Goal: Task Accomplishment & Management: Manage account settings

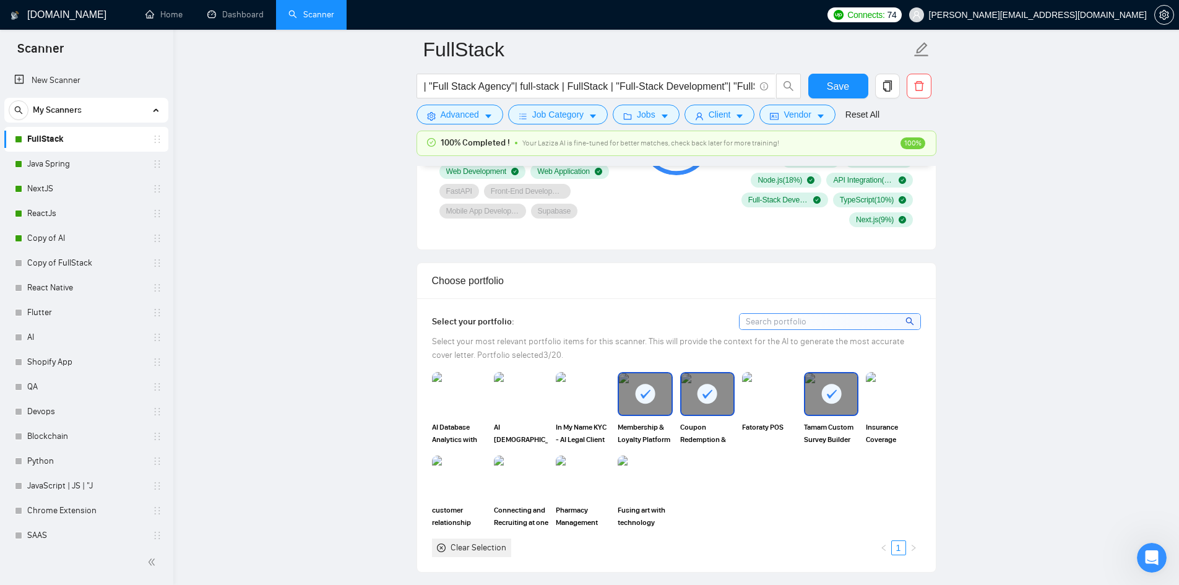
click at [87, 103] on div "My Scanners" at bounding box center [86, 110] width 155 height 25
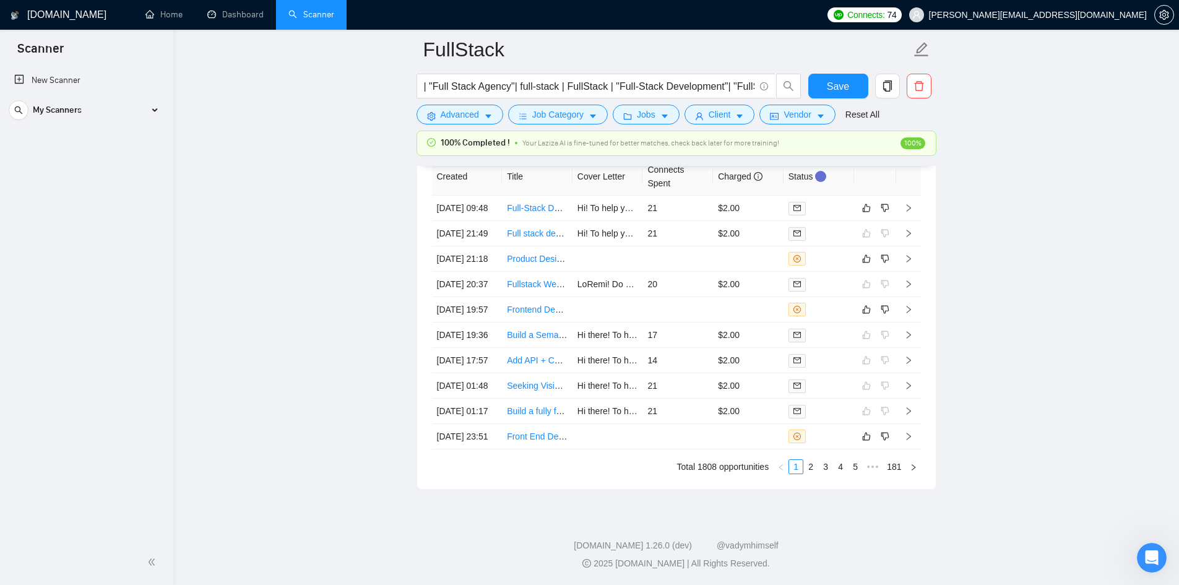
scroll to position [3105, 0]
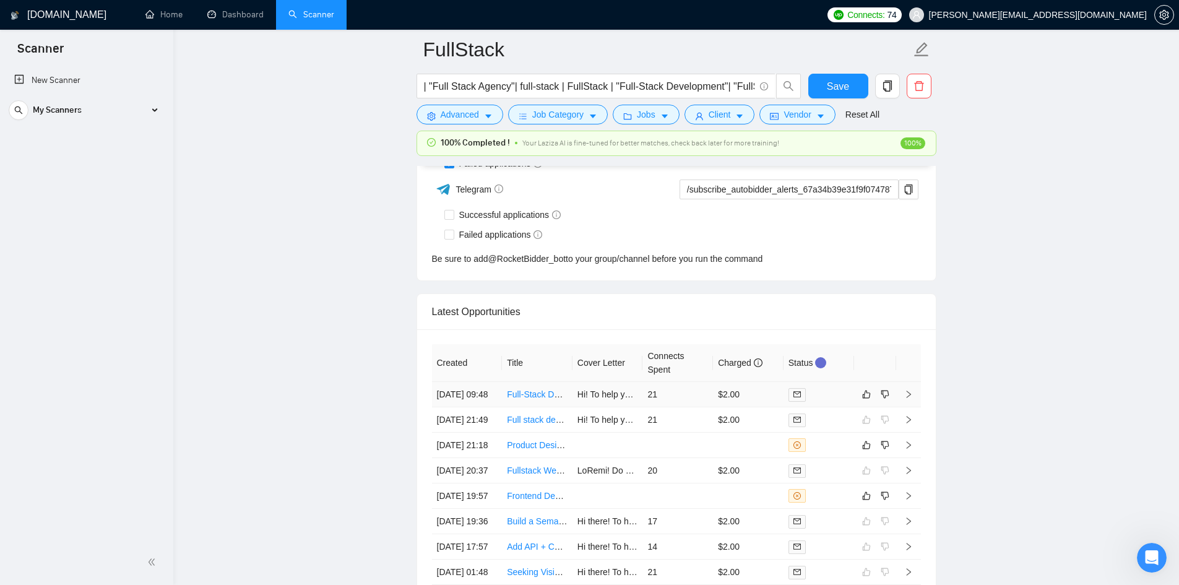
click at [907, 398] on icon "right" at bounding box center [908, 393] width 4 height 7
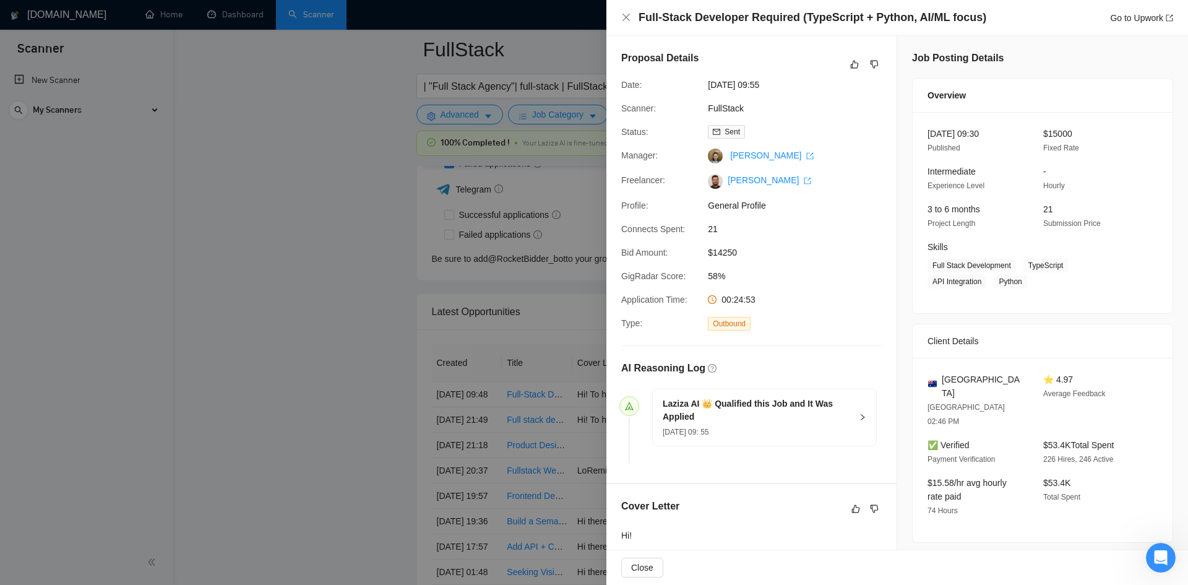
click at [407, 390] on div at bounding box center [594, 292] width 1188 height 585
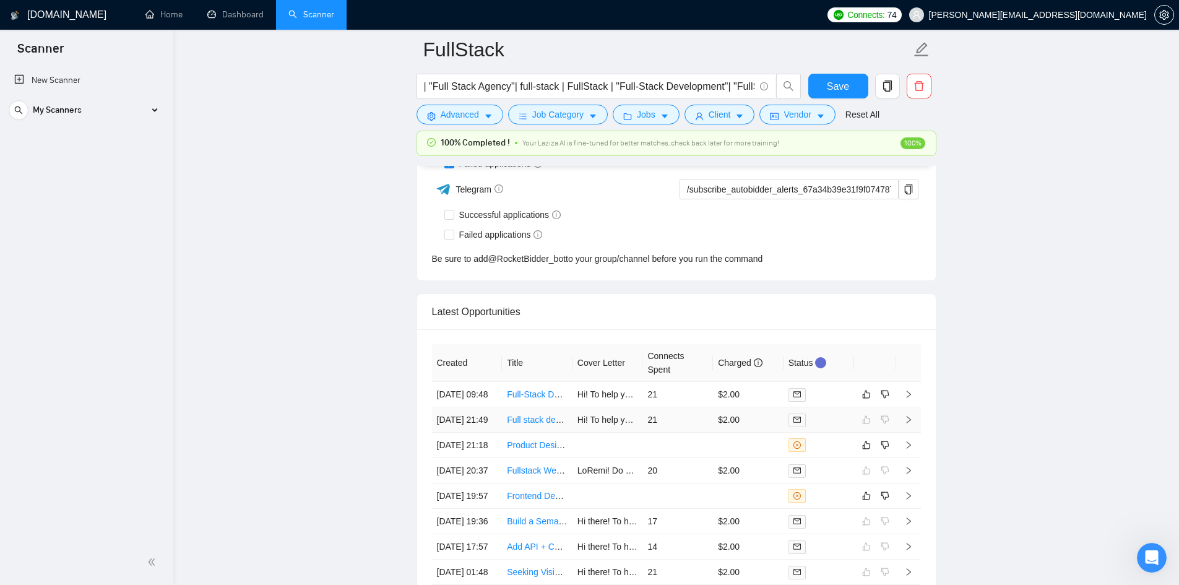
click at [905, 424] on icon "right" at bounding box center [908, 419] width 9 height 9
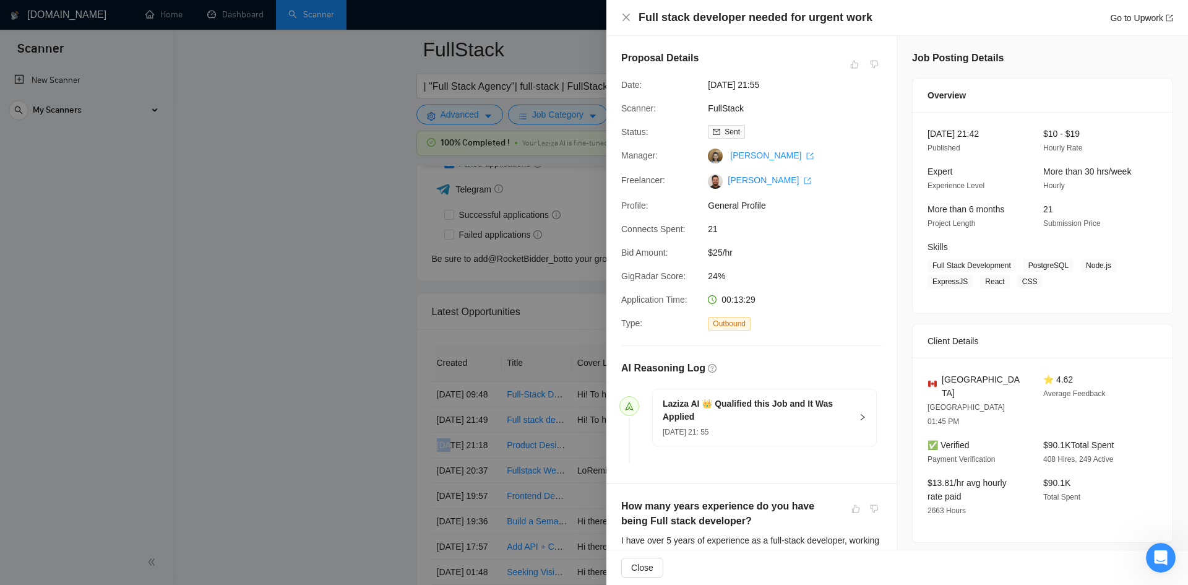
click at [0, 473] on div at bounding box center [594, 292] width 1188 height 585
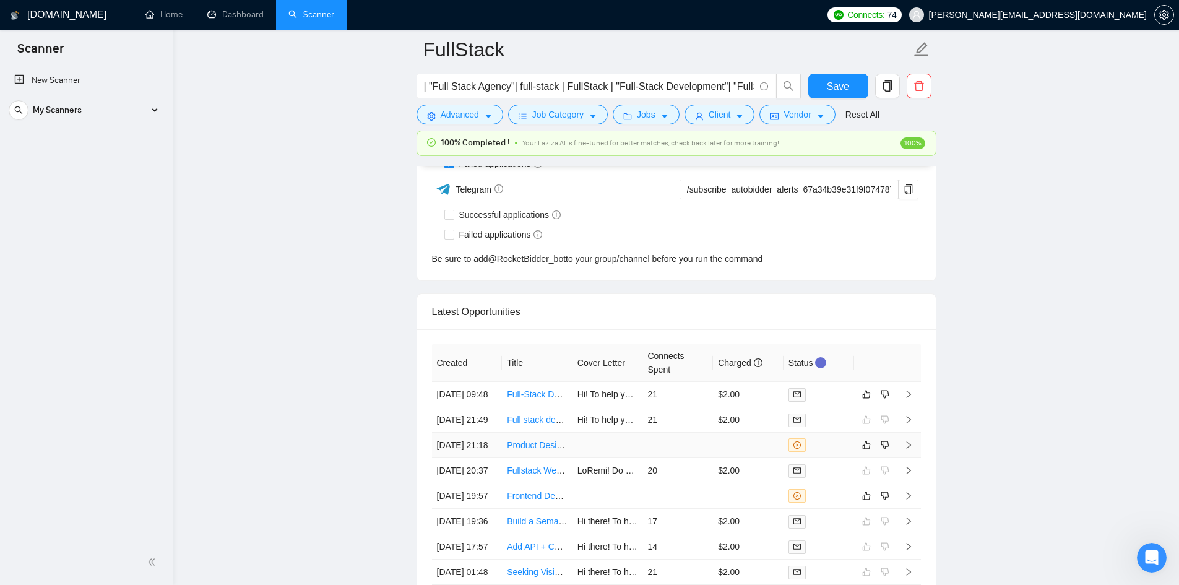
click at [906, 449] on icon "right" at bounding box center [908, 445] width 9 height 9
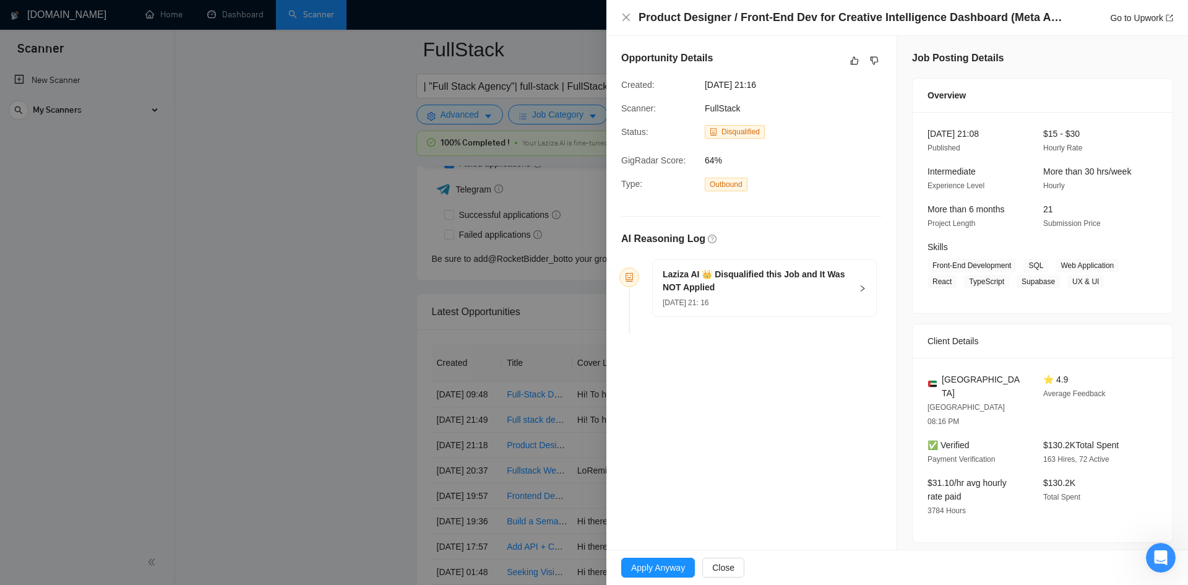
click at [465, 173] on div at bounding box center [594, 292] width 1188 height 585
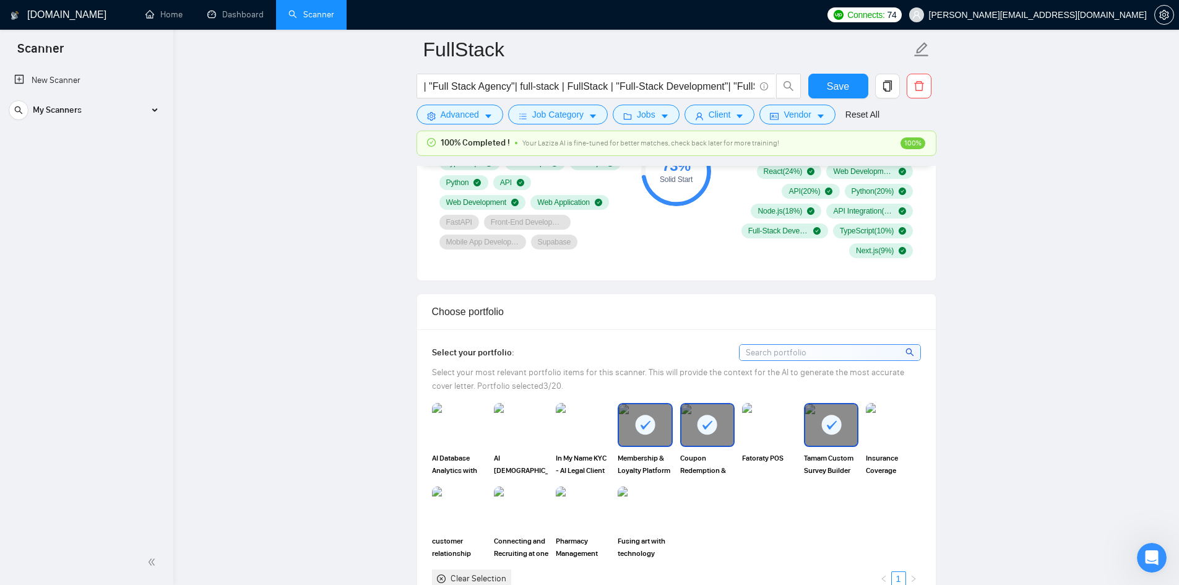
scroll to position [629, 0]
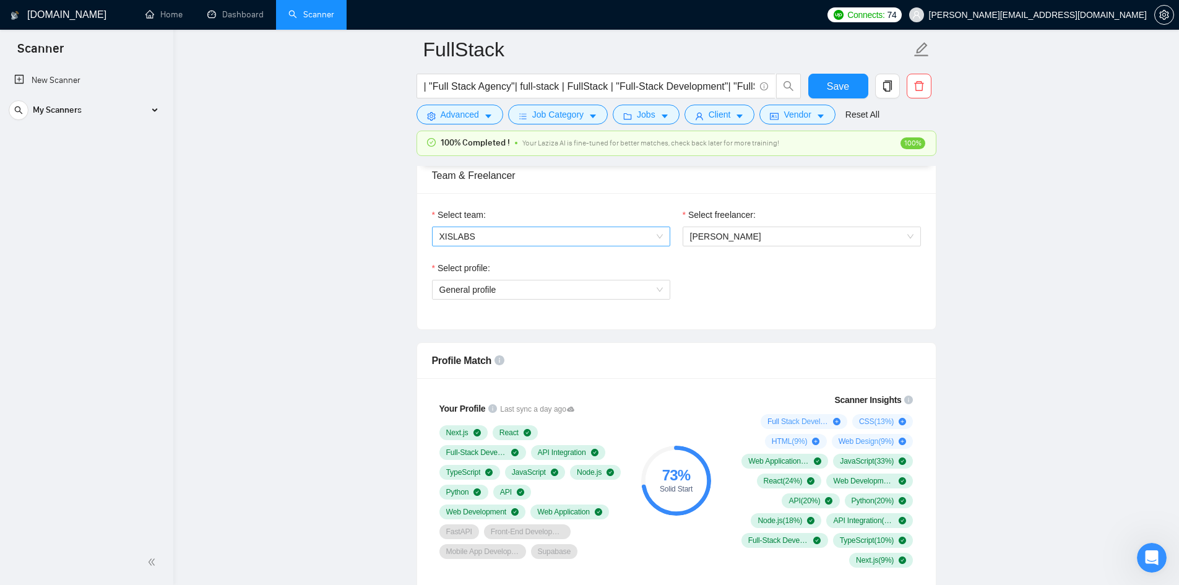
click at [649, 234] on span "XISLABS" at bounding box center [550, 236] width 223 height 19
click at [736, 283] on div "Select profile: General profile" at bounding box center [676, 287] width 501 height 53
click at [838, 236] on span "[PERSON_NAME]" at bounding box center [801, 236] width 223 height 19
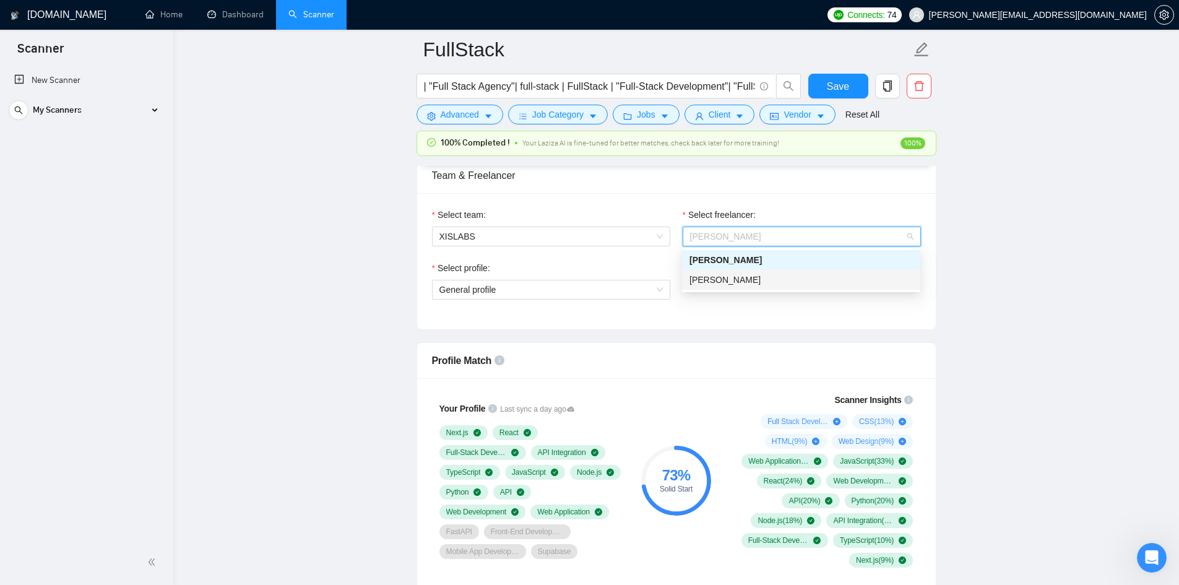
click at [833, 273] on div "[PERSON_NAME]" at bounding box center [800, 280] width 223 height 14
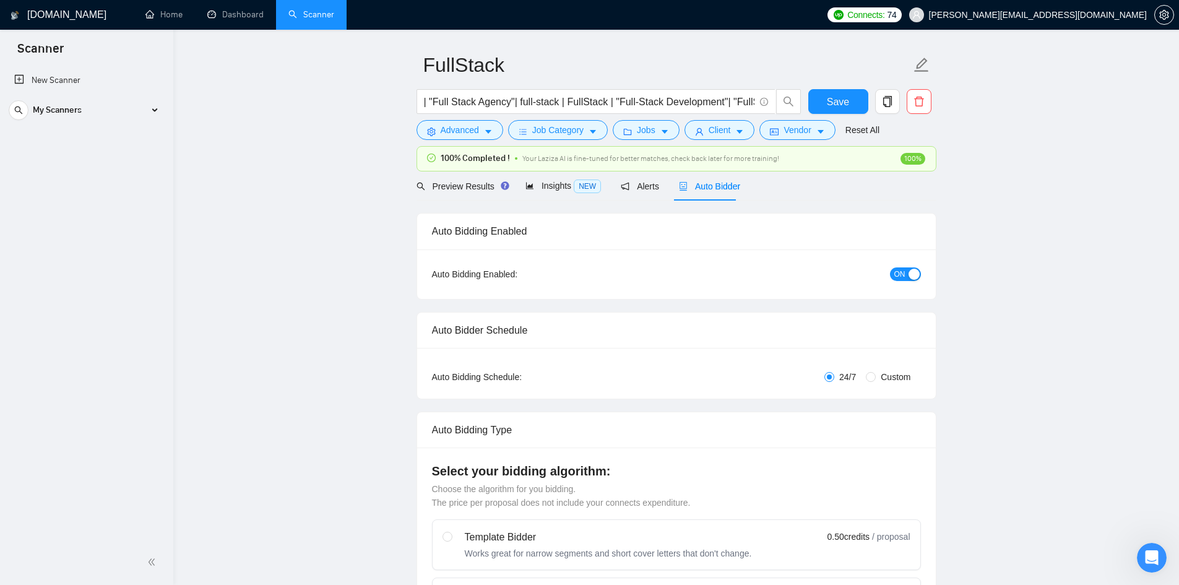
scroll to position [0, 0]
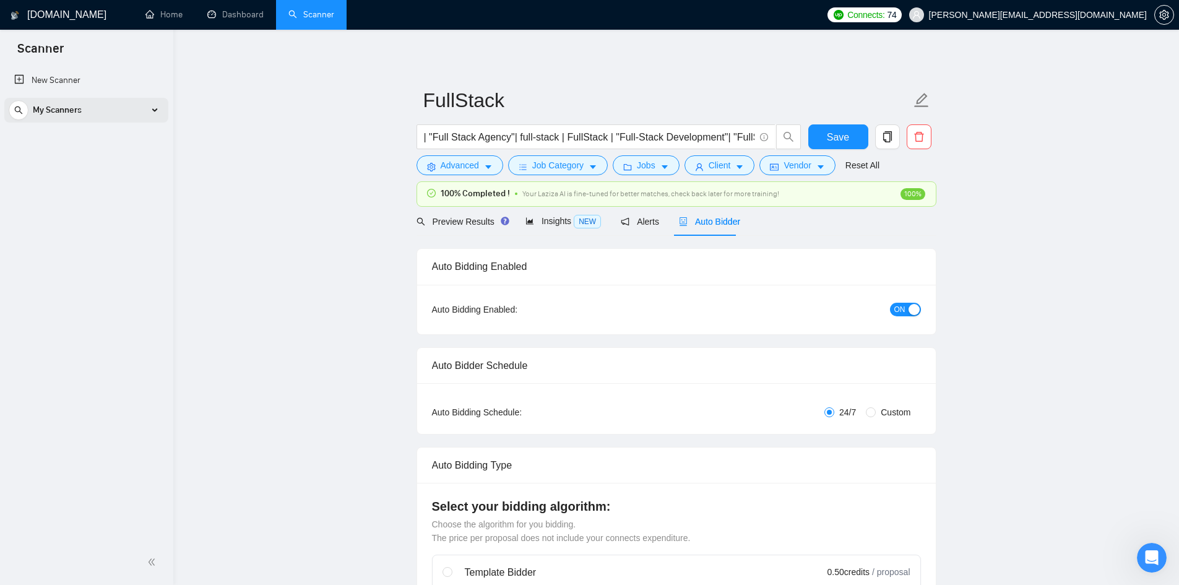
click at [163, 114] on div "My Scanners" at bounding box center [86, 110] width 155 height 25
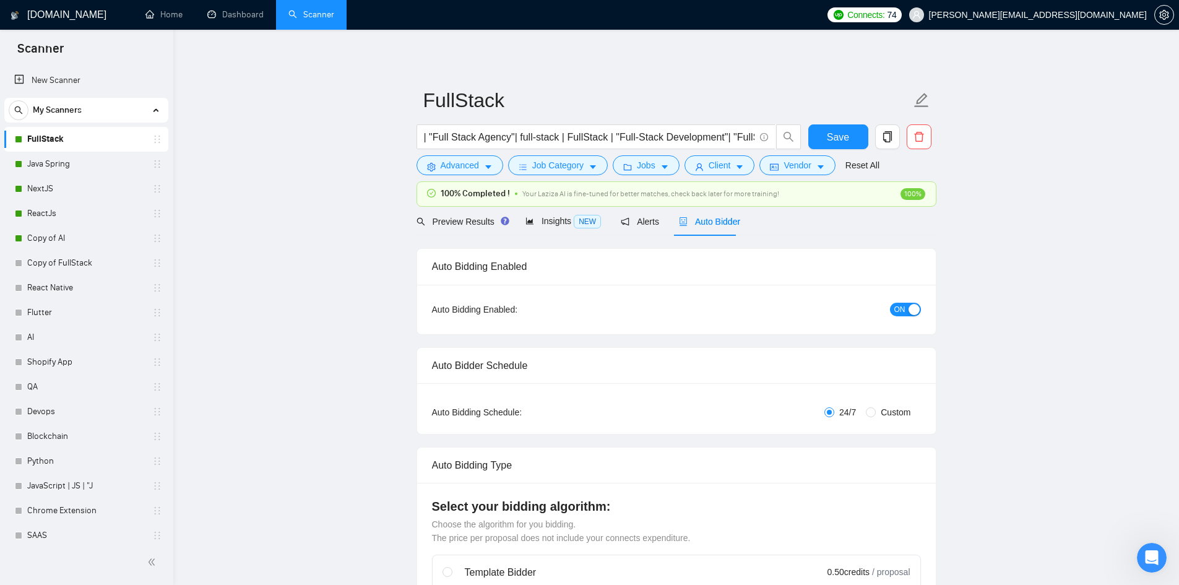
click at [99, 110] on div "My Scanners" at bounding box center [86, 110] width 155 height 25
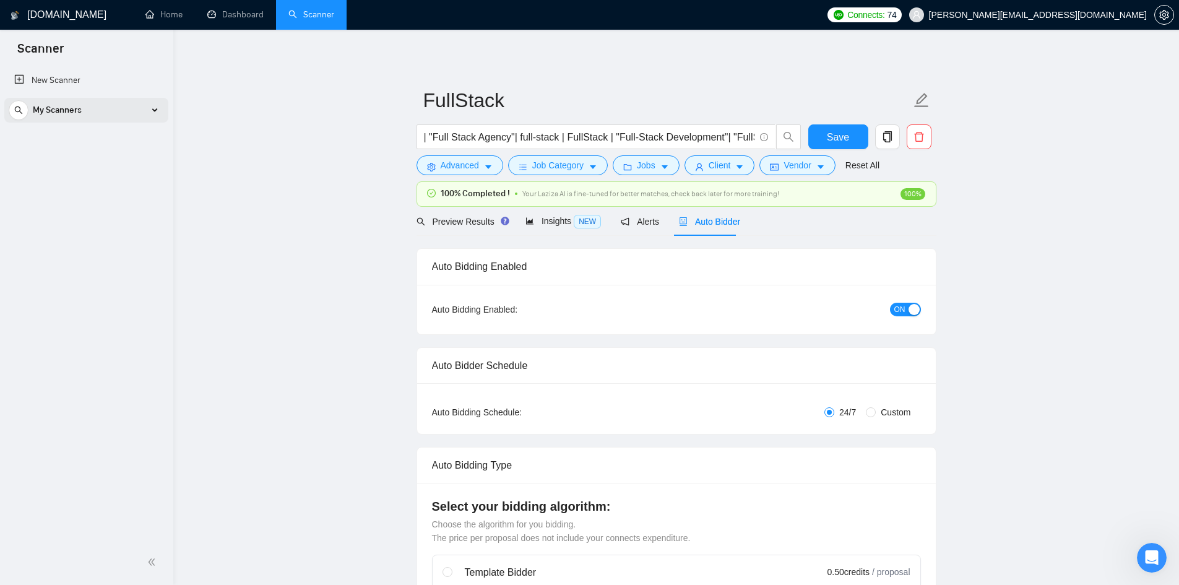
click at [71, 111] on span "My Scanners" at bounding box center [57, 110] width 49 height 25
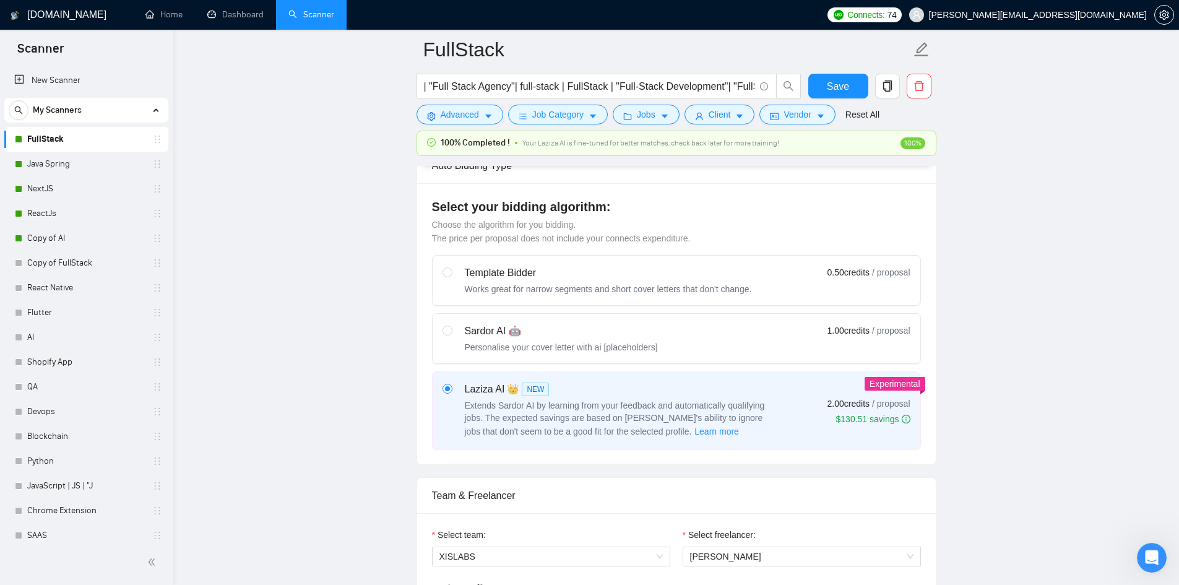
scroll to position [619, 0]
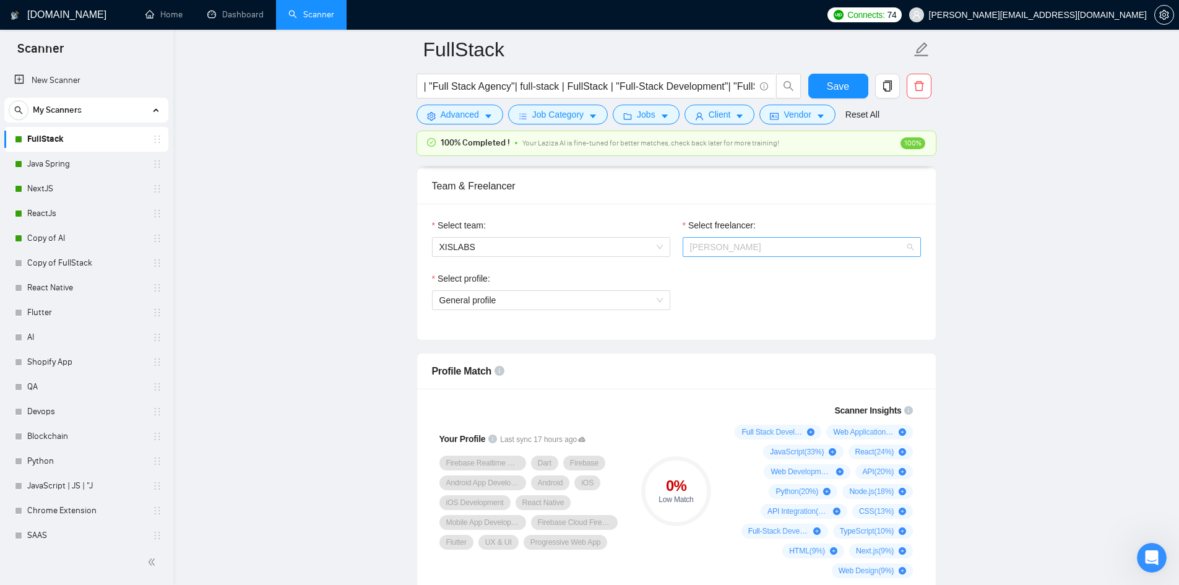
click at [912, 248] on span "[PERSON_NAME]" at bounding box center [801, 247] width 223 height 19
click at [908, 248] on span "[PERSON_NAME]" at bounding box center [801, 247] width 223 height 19
click at [910, 250] on span "[PERSON_NAME]" at bounding box center [801, 247] width 223 height 19
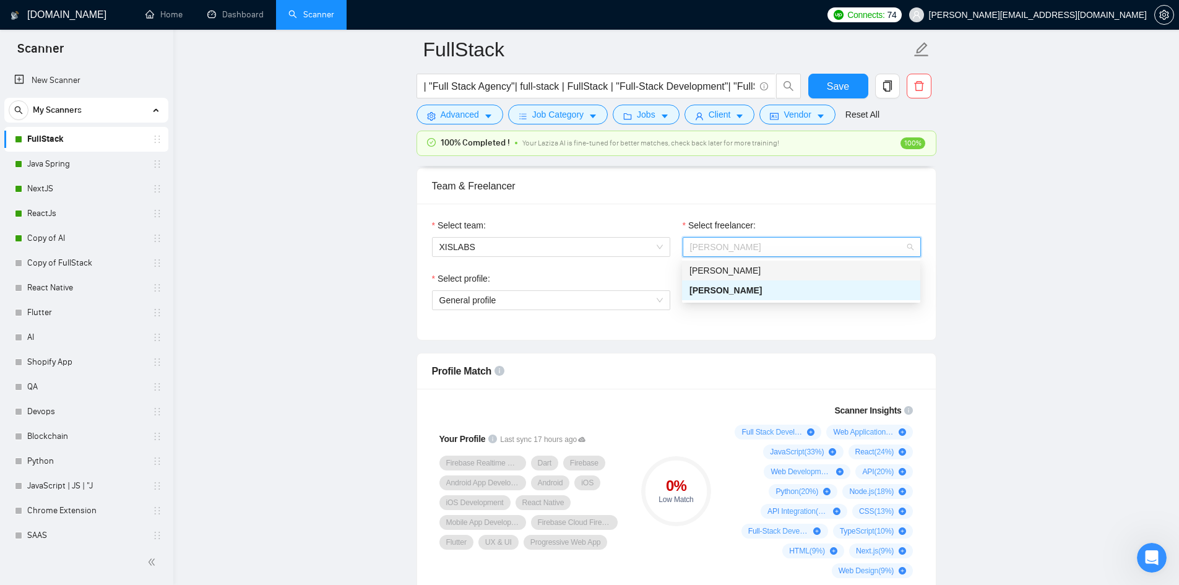
click at [765, 272] on div "[PERSON_NAME]" at bounding box center [800, 271] width 223 height 14
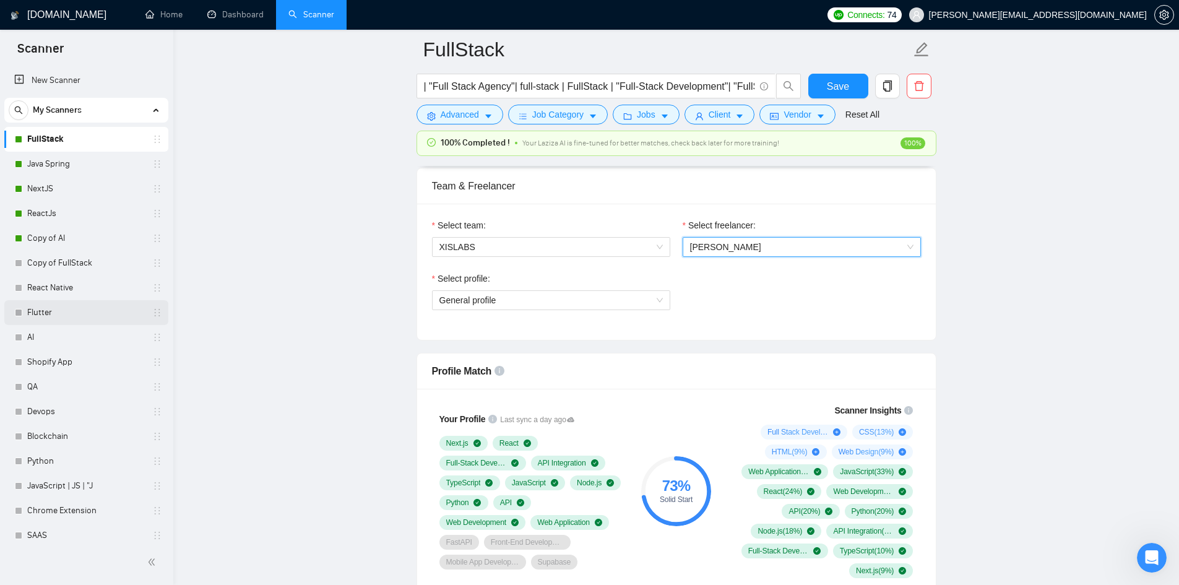
click at [54, 314] on link "Flutter" at bounding box center [86, 312] width 118 height 25
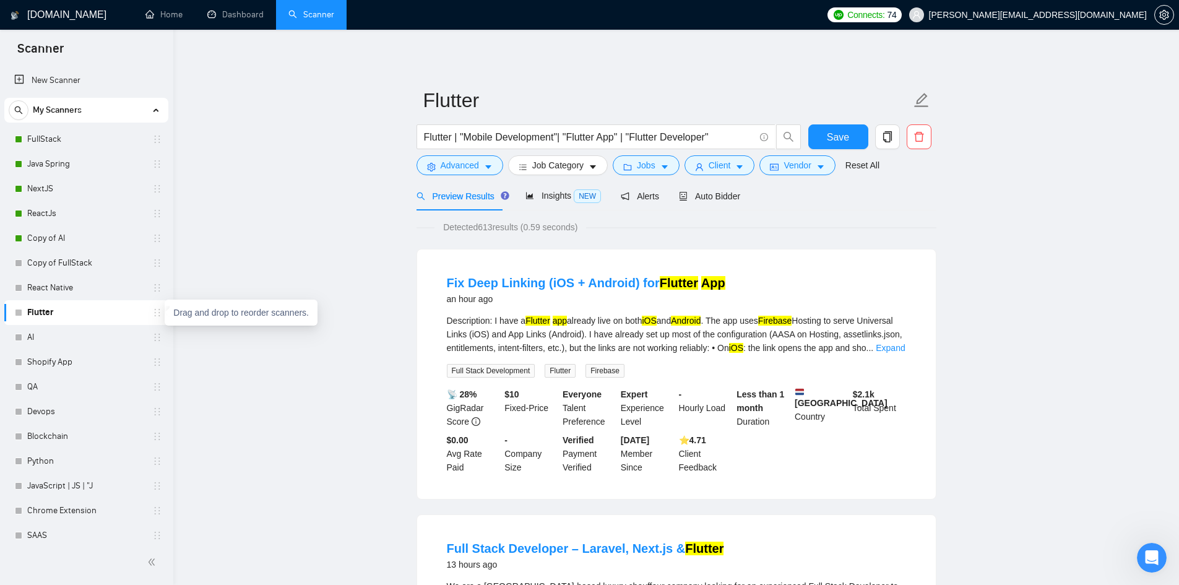
click at [152, 314] on icon "holder" at bounding box center [157, 313] width 10 height 10
click at [62, 306] on link "Flutter" at bounding box center [86, 312] width 118 height 25
click at [20, 311] on body "Scanner New Scanner My Scanners FullStack Java Spring NextJS ReactJs Copy of AI…" at bounding box center [589, 292] width 1179 height 585
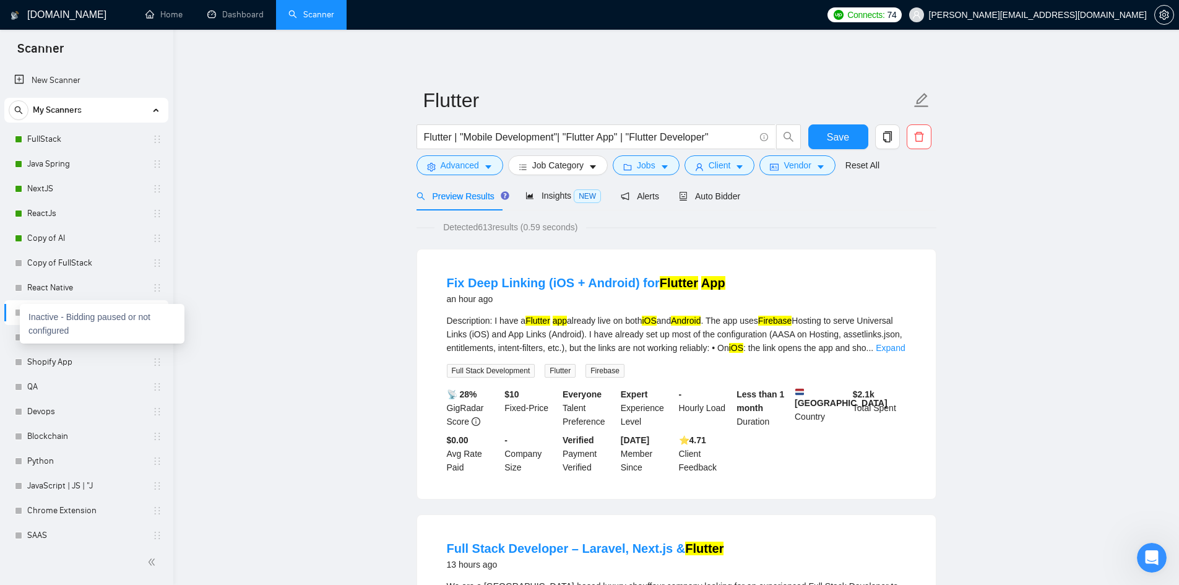
click at [119, 314] on link "Flutter" at bounding box center [86, 312] width 118 height 25
click at [711, 199] on span "Auto Bidder" at bounding box center [709, 196] width 61 height 10
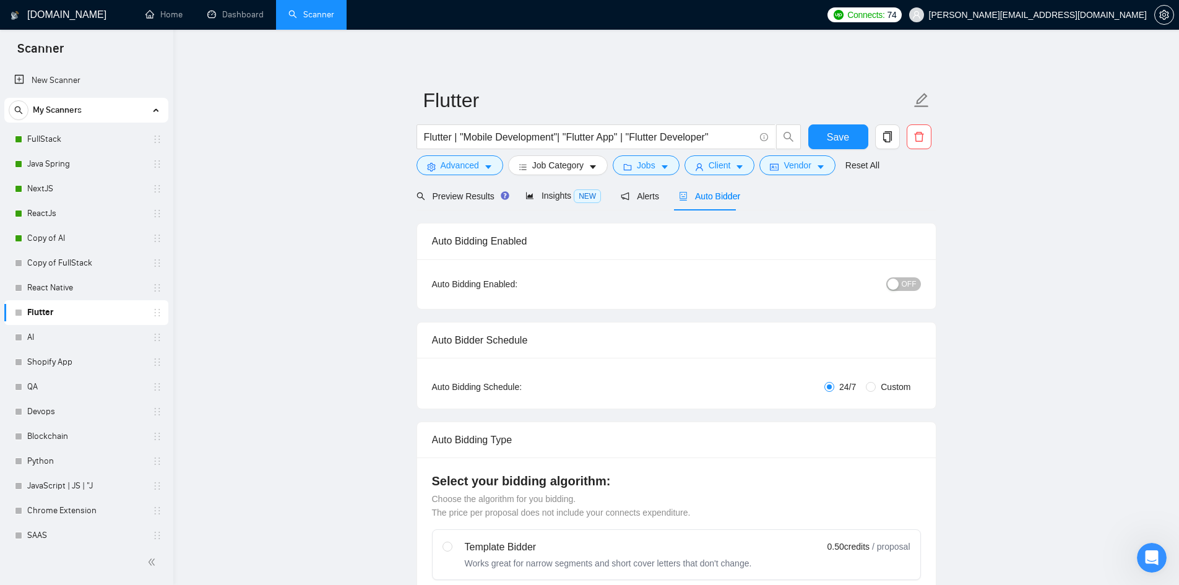
radio input "false"
radio input "true"
checkbox input "true"
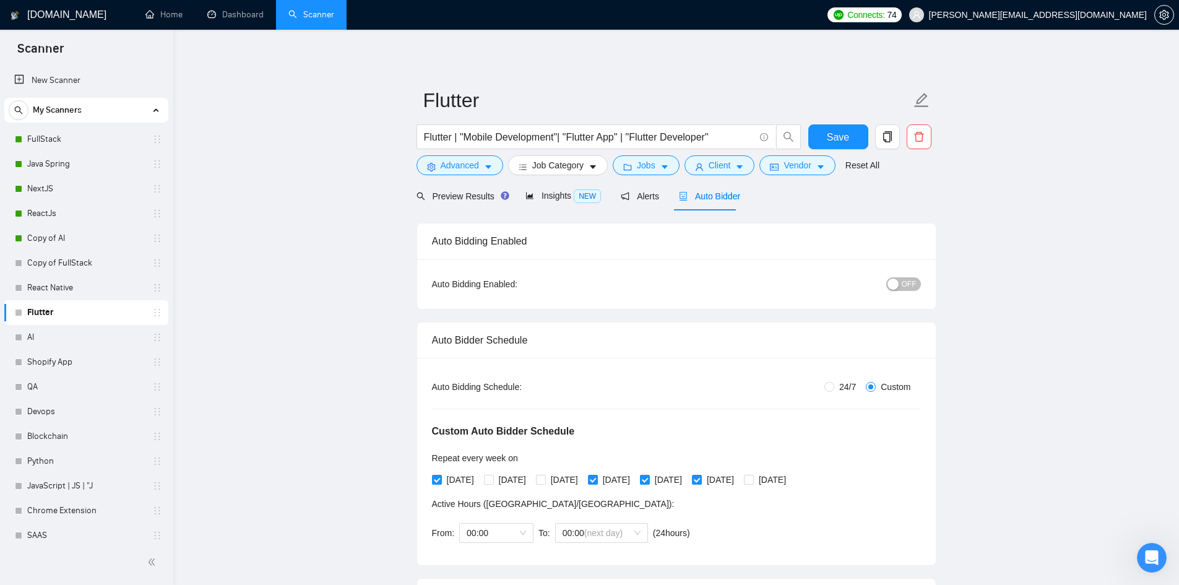
click at [914, 282] on span "OFF" at bounding box center [909, 284] width 15 height 14
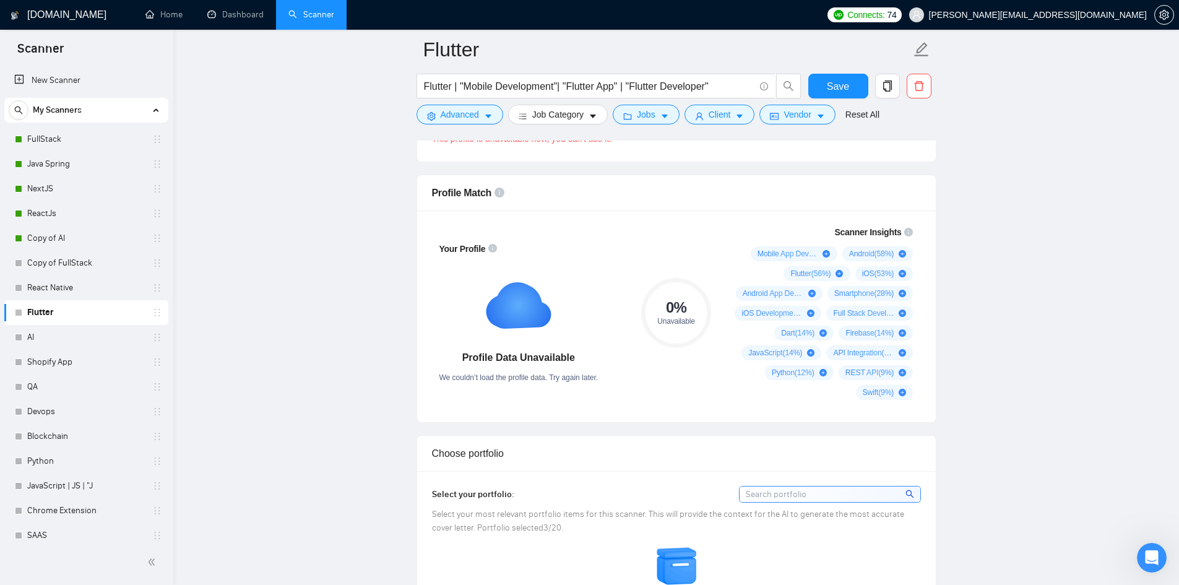
scroll to position [619, 0]
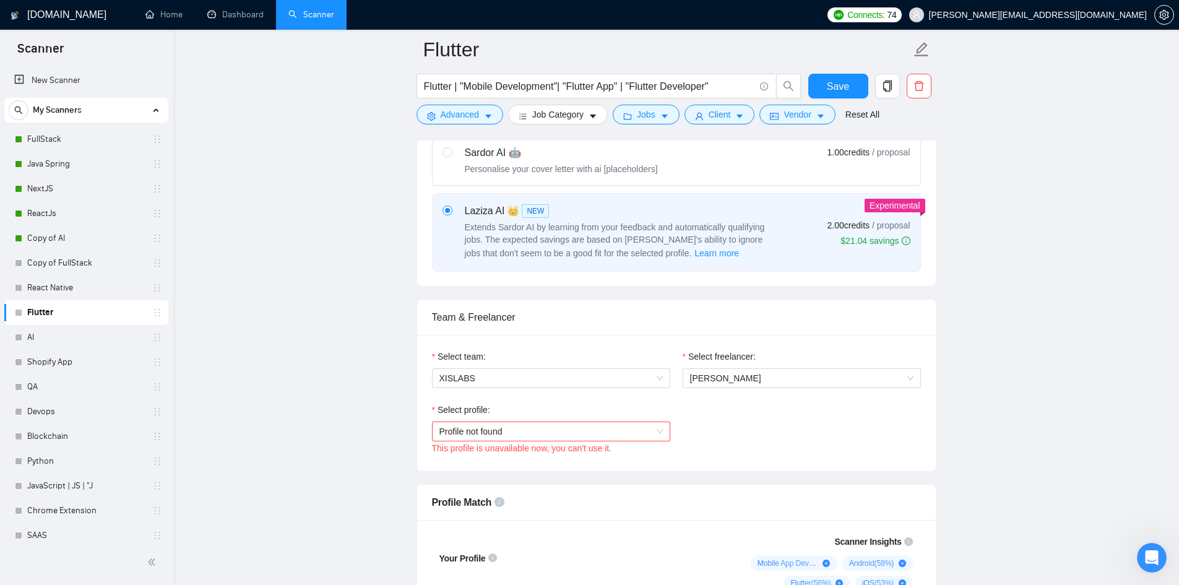
click at [660, 429] on span "Profile not found" at bounding box center [550, 431] width 223 height 19
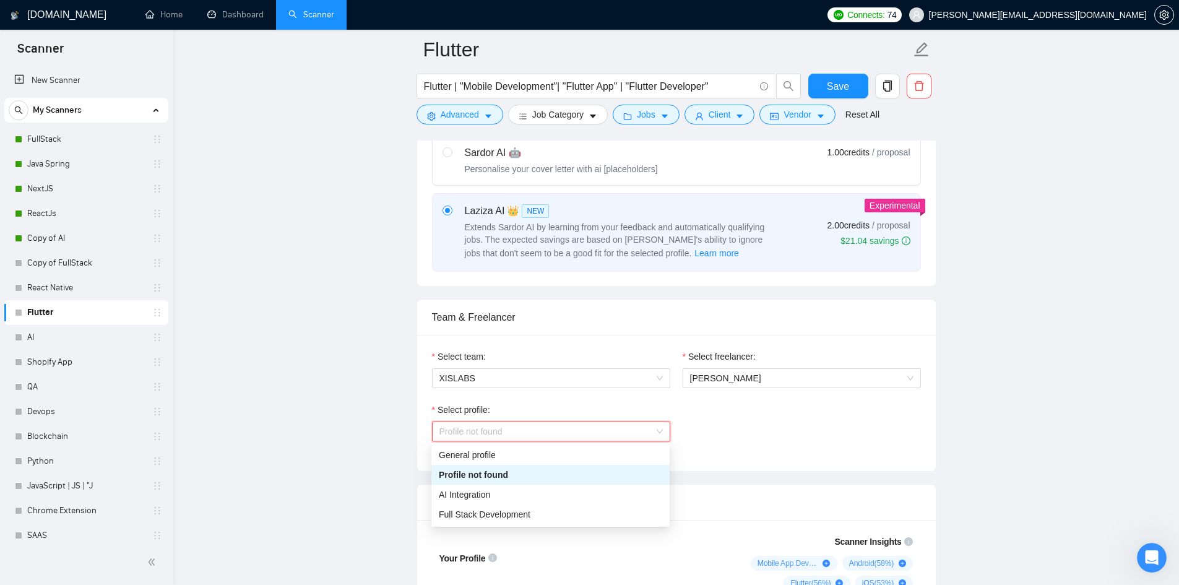
click at [745, 429] on div "Select profile: Profile not found This profile is unavailable now, you can't us…" at bounding box center [676, 429] width 501 height 53
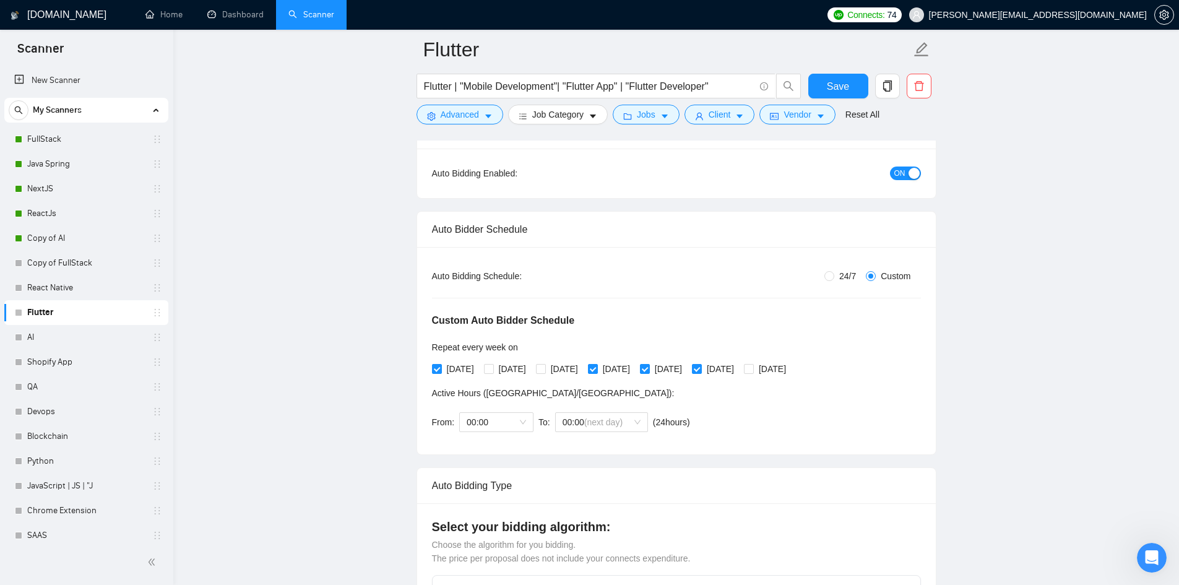
scroll to position [0, 0]
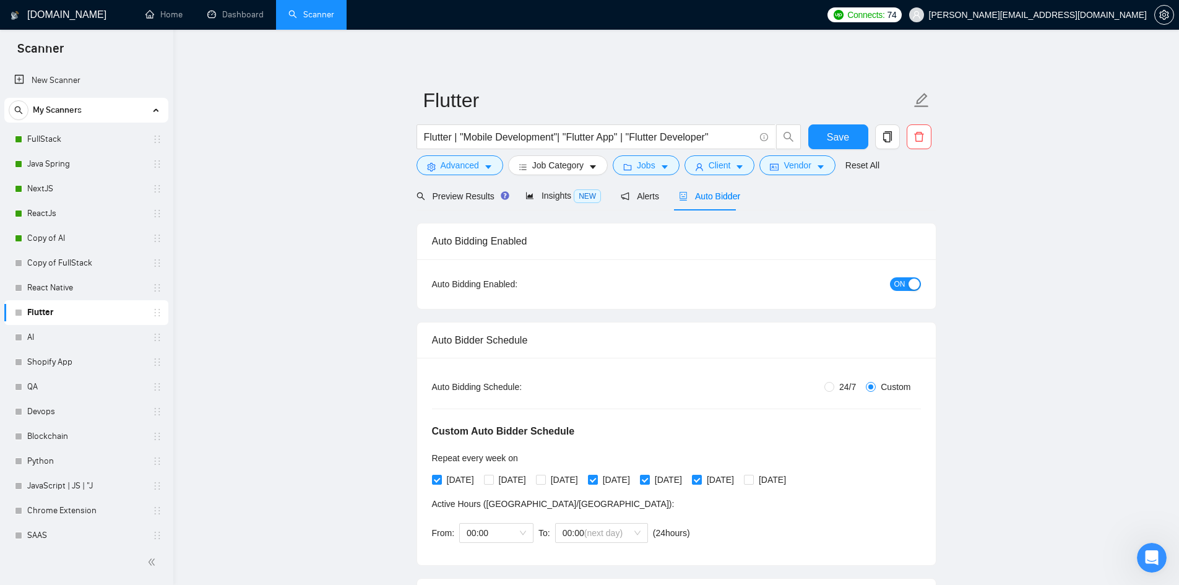
click at [895, 284] on span "ON" at bounding box center [899, 284] width 11 height 14
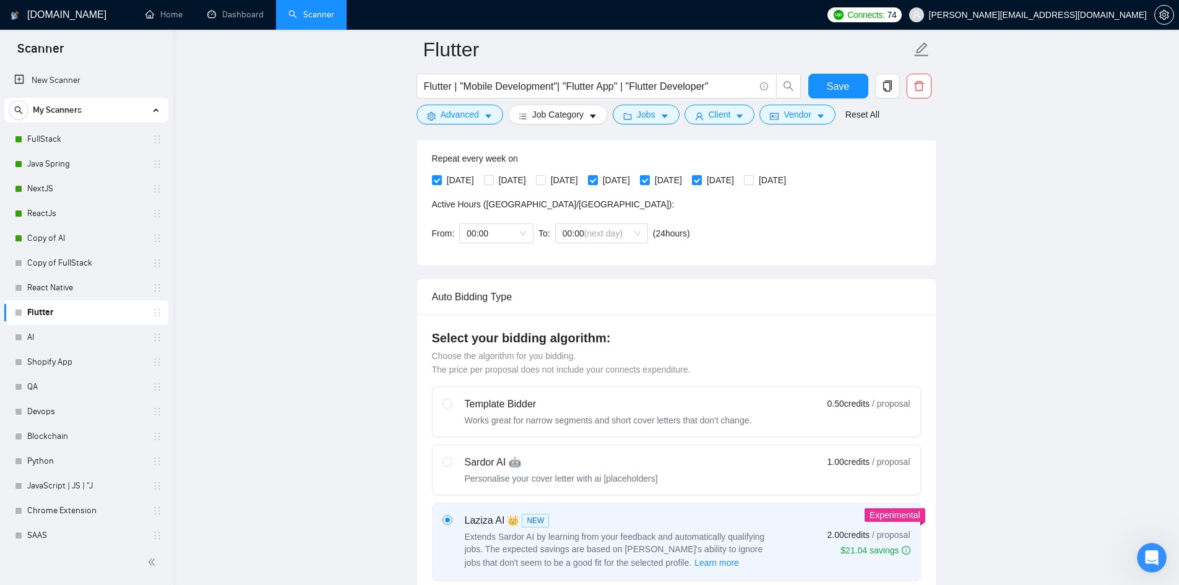
scroll to position [619, 0]
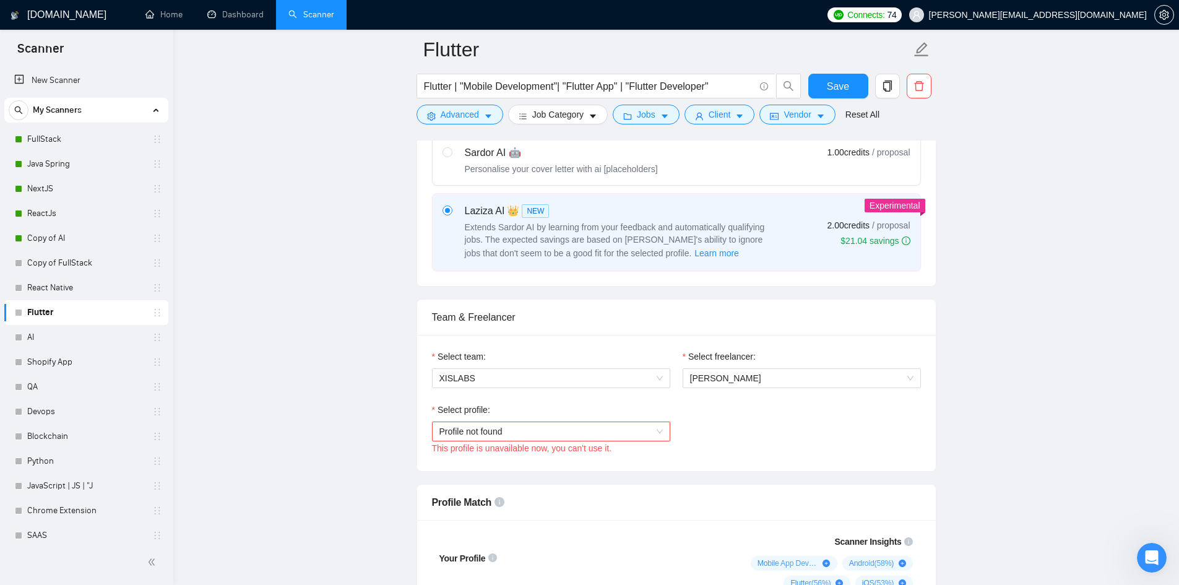
click at [847, 402] on div "Select freelancer: [PERSON_NAME]" at bounding box center [801, 376] width 251 height 53
click at [853, 379] on span "[PERSON_NAME]" at bounding box center [801, 378] width 223 height 19
click at [646, 439] on span "Profile not found" at bounding box center [550, 431] width 223 height 19
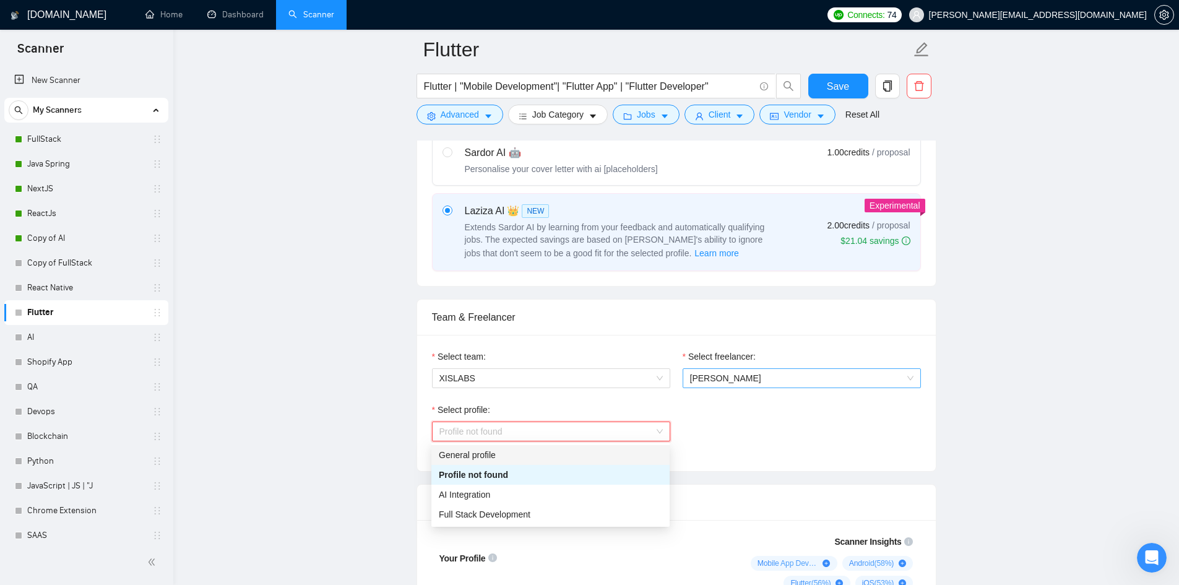
click at [802, 379] on span "[PERSON_NAME]" at bounding box center [801, 378] width 223 height 19
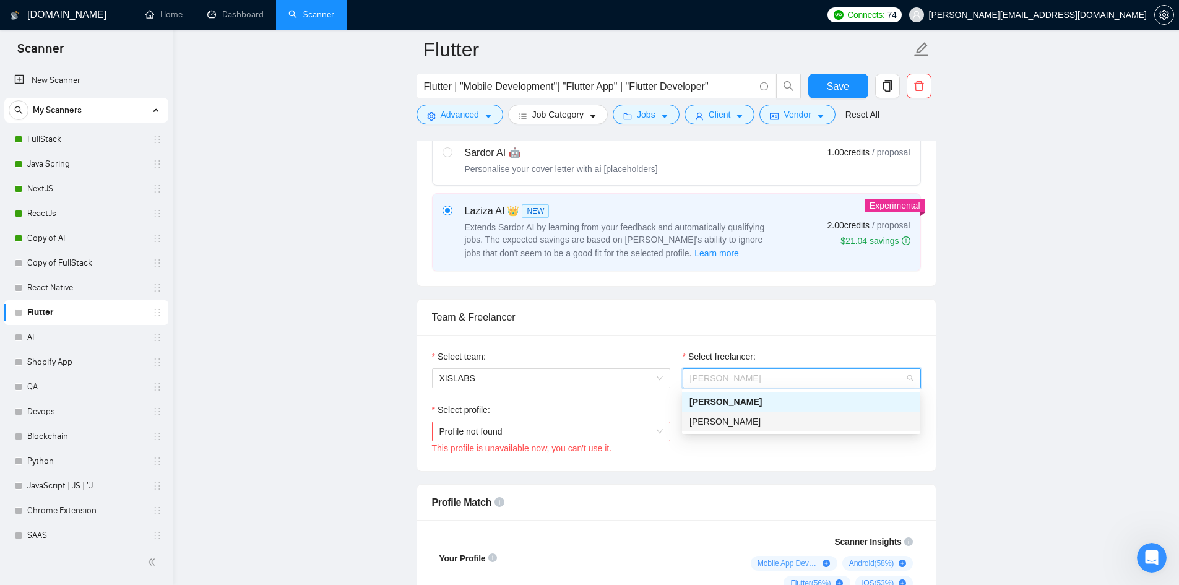
click at [764, 417] on div "[PERSON_NAME]" at bounding box center [800, 422] width 223 height 14
click at [761, 417] on span "[PERSON_NAME]" at bounding box center [724, 421] width 71 height 10
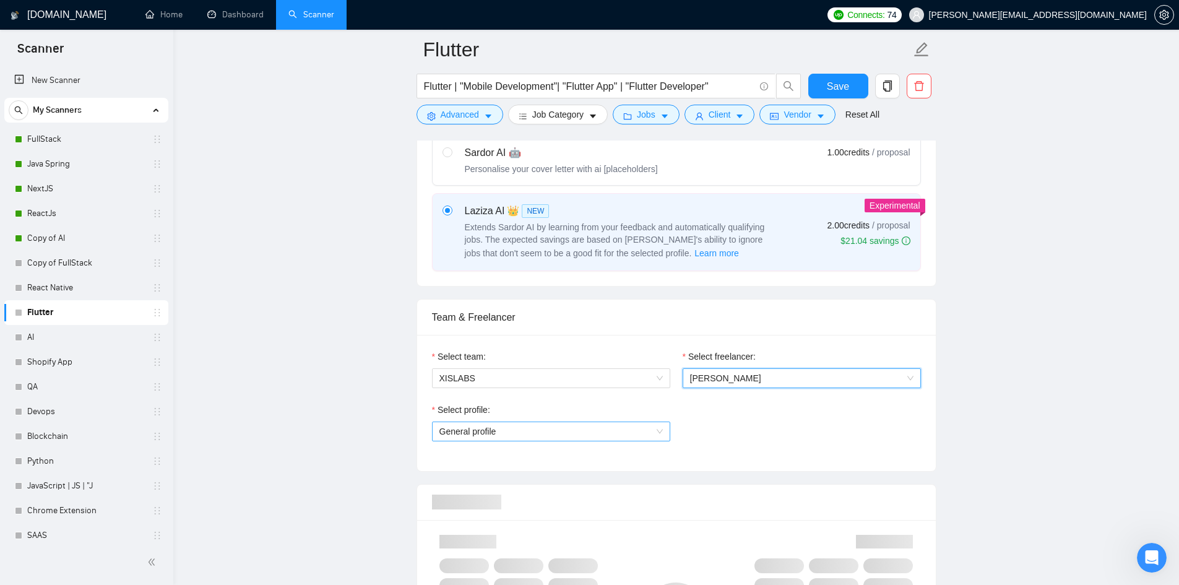
click at [538, 431] on span "General profile" at bounding box center [550, 431] width 223 height 19
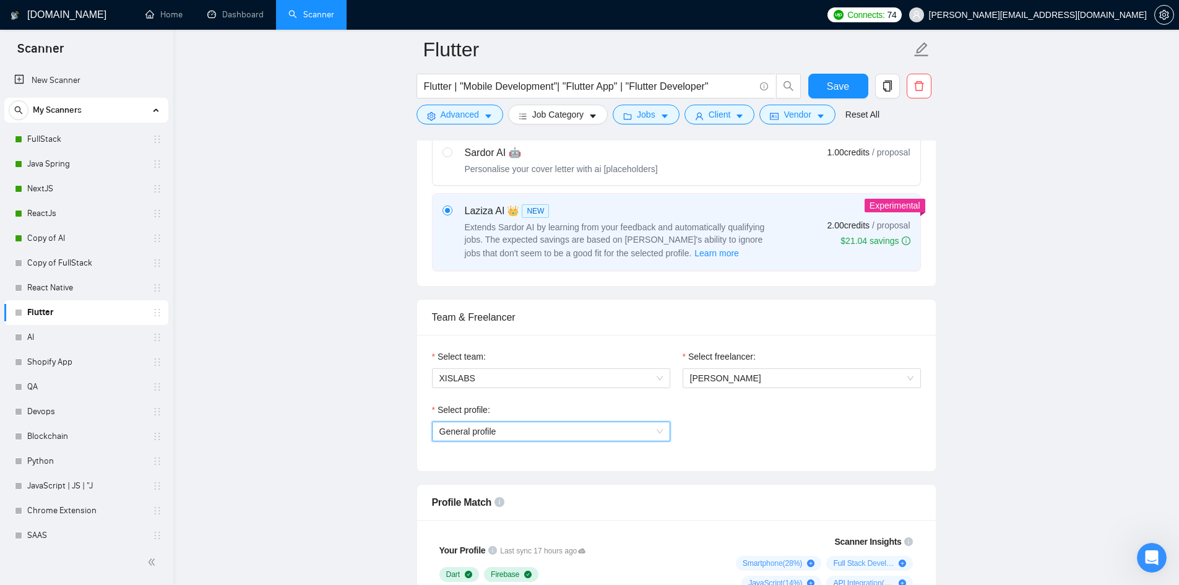
click at [538, 431] on span "General profile" at bounding box center [550, 431] width 223 height 19
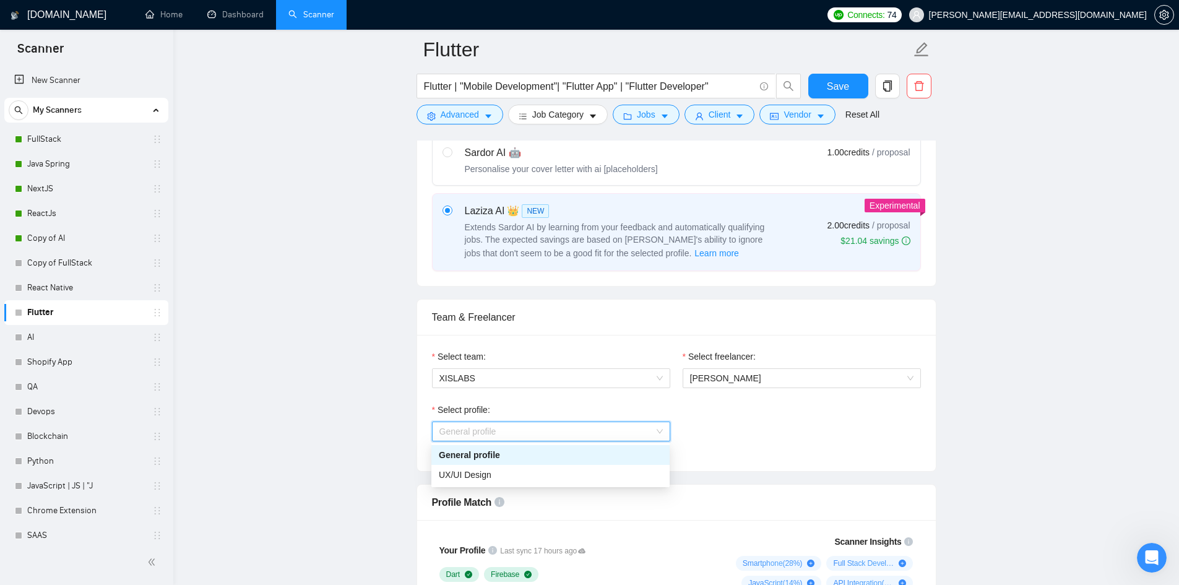
click at [660, 429] on span "General profile" at bounding box center [550, 431] width 223 height 19
